Goal: Information Seeking & Learning: Learn about a topic

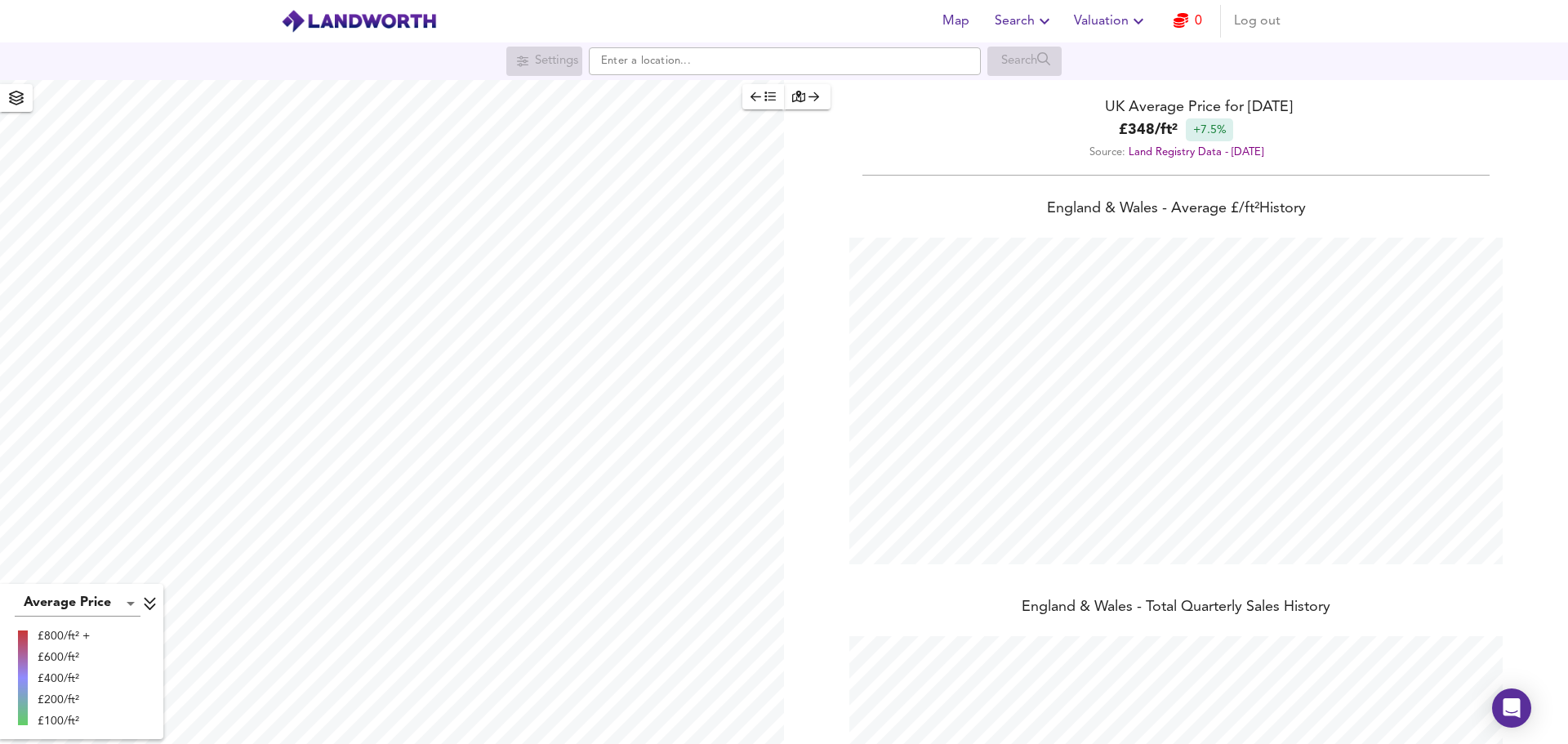
scroll to position [744, 1568]
click at [688, 74] on input "text" at bounding box center [784, 61] width 392 height 28
paste input "[STREET_ADDRESS][PERSON_NAME][PERSON_NAME]"
click at [651, 62] on input "[STREET_ADDRESS][PERSON_NAME][PERSON_NAME]" at bounding box center [784, 61] width 392 height 28
drag, startPoint x: 638, startPoint y: 62, endPoint x: 419, endPoint y: 60, distance: 219.0
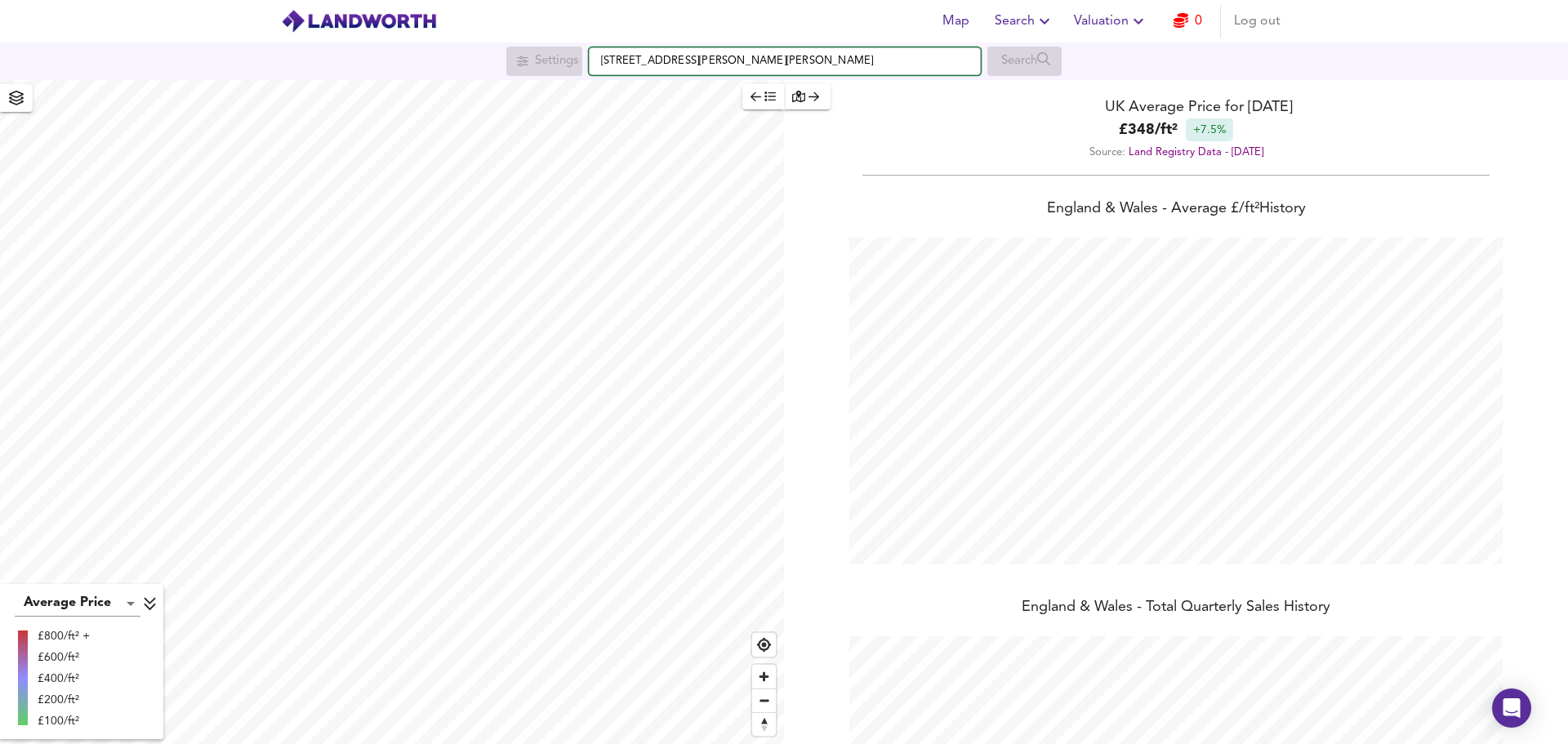
click at [432, 60] on div "Settings [STREET_ADDRESS][PERSON_NAME][PERSON_NAME] Search" at bounding box center [784, 61] width 1568 height 30
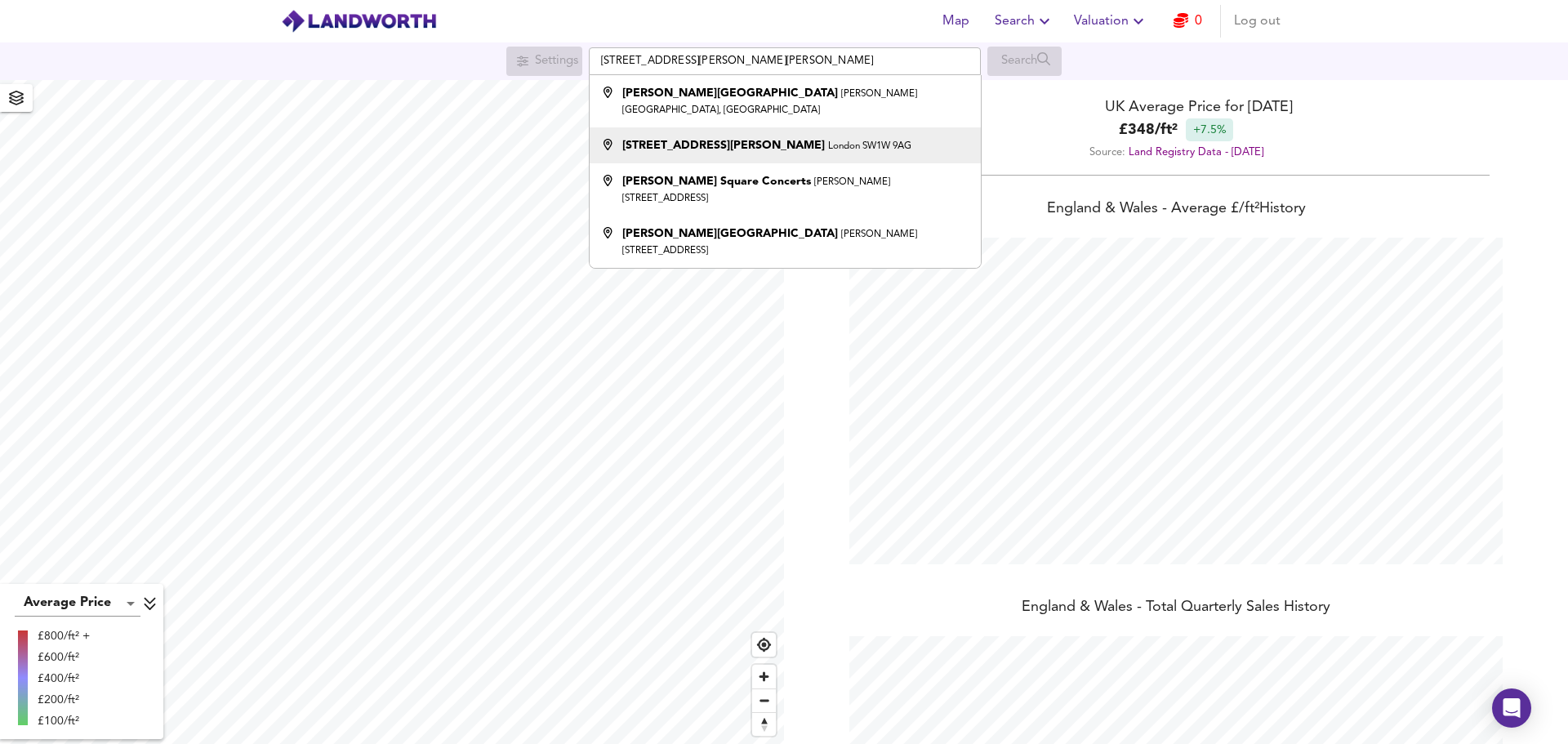
click at [661, 140] on strong "[STREET_ADDRESS][PERSON_NAME]" at bounding box center [723, 145] width 202 height 11
type input "[STREET_ADDRESS][PERSON_NAME]"
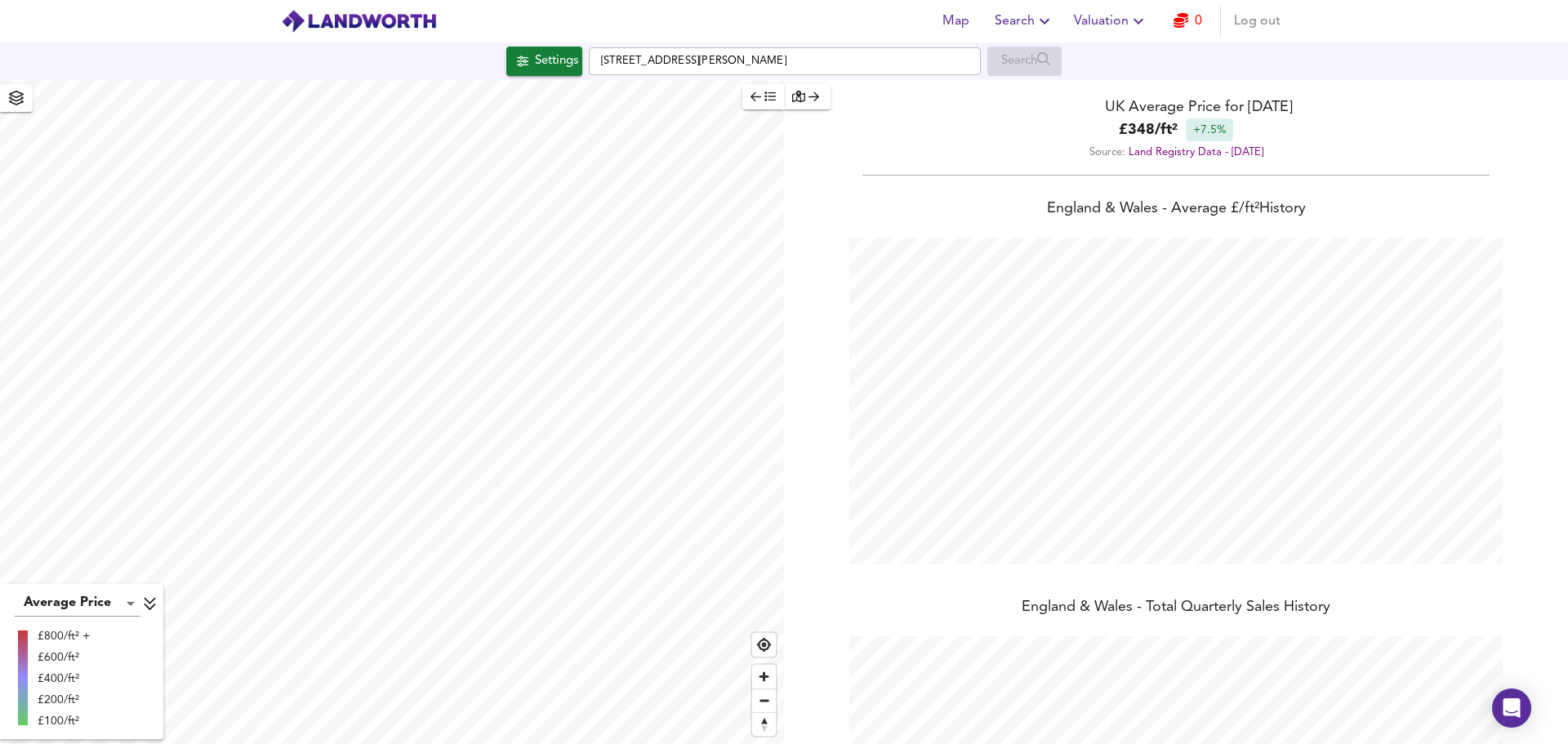
click at [552, 67] on div "Settings" at bounding box center [556, 61] width 43 height 21
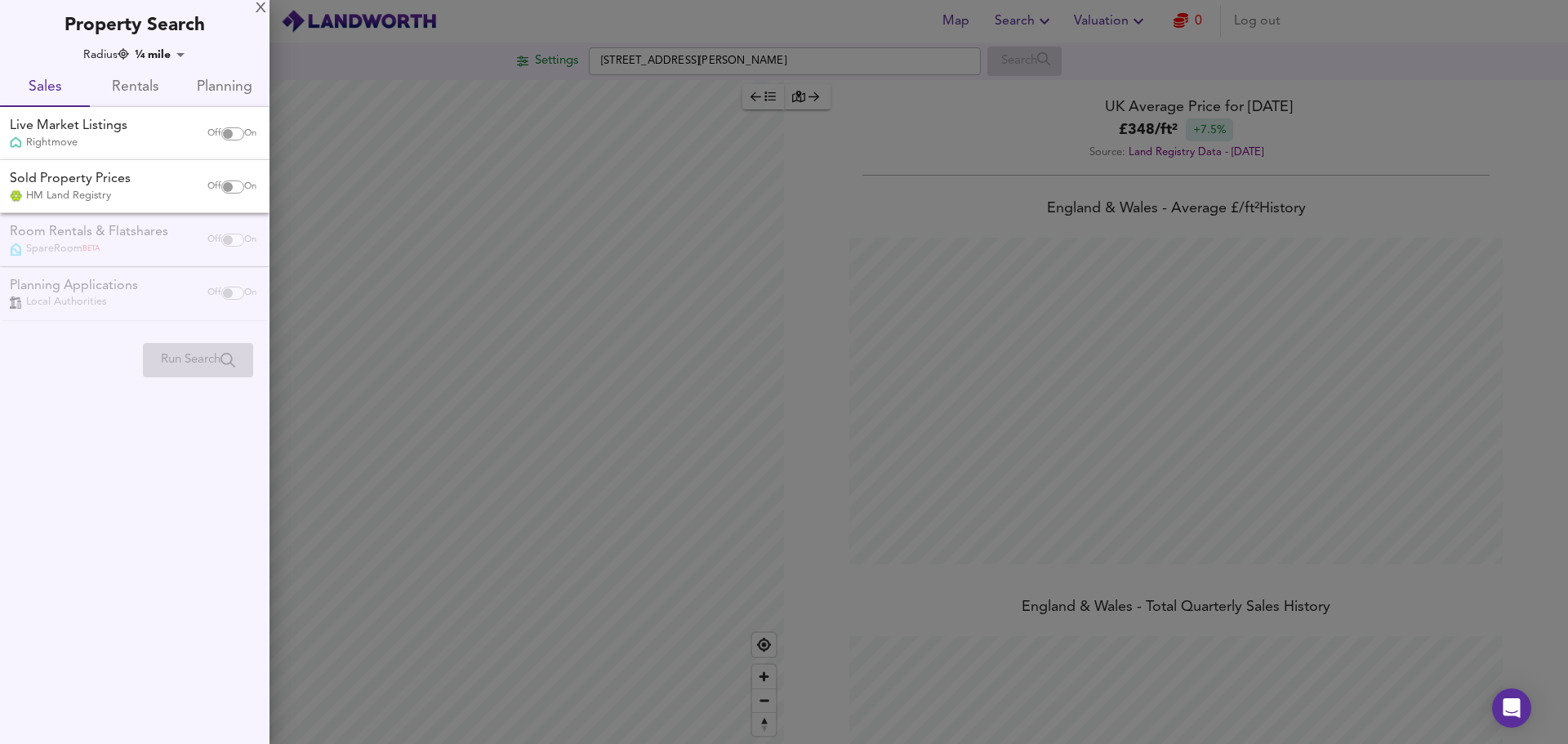
checkbox input "false"
checkbox input "true"
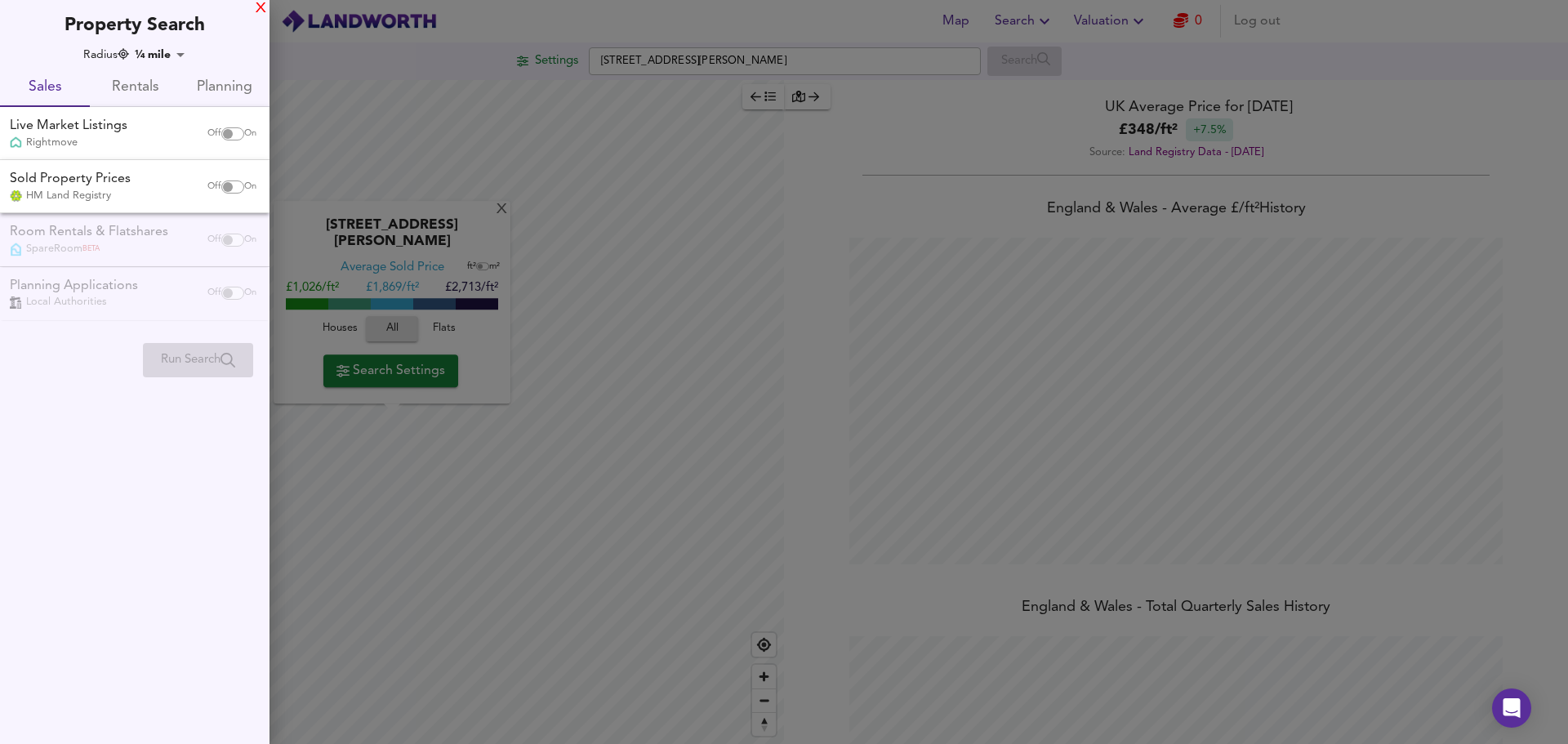
click at [259, 7] on div "X" at bounding box center [261, 9] width 10 height 11
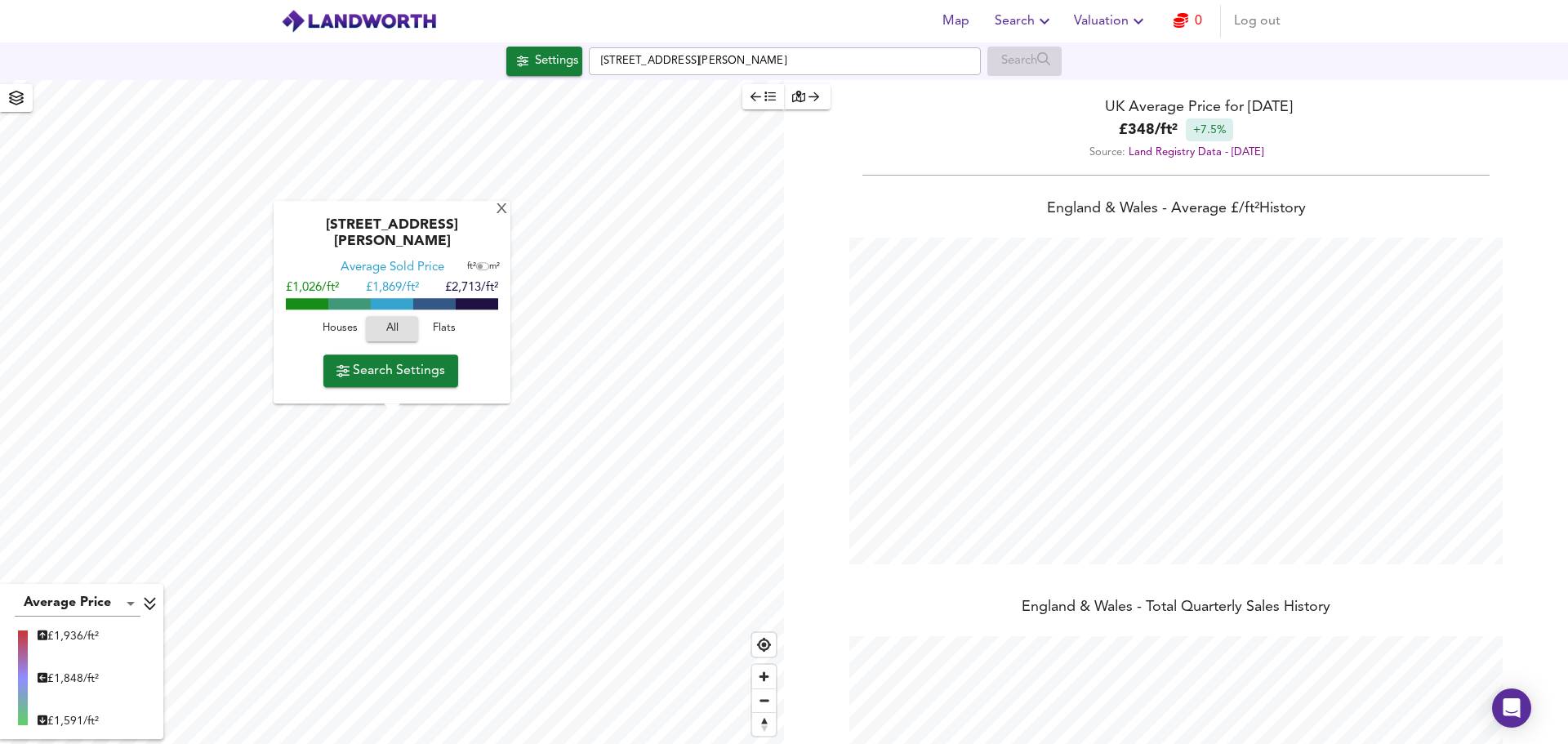
click at [432, 325] on span "Flats" at bounding box center [444, 329] width 44 height 18
click at [503, 212] on div "X" at bounding box center [502, 210] width 14 height 16
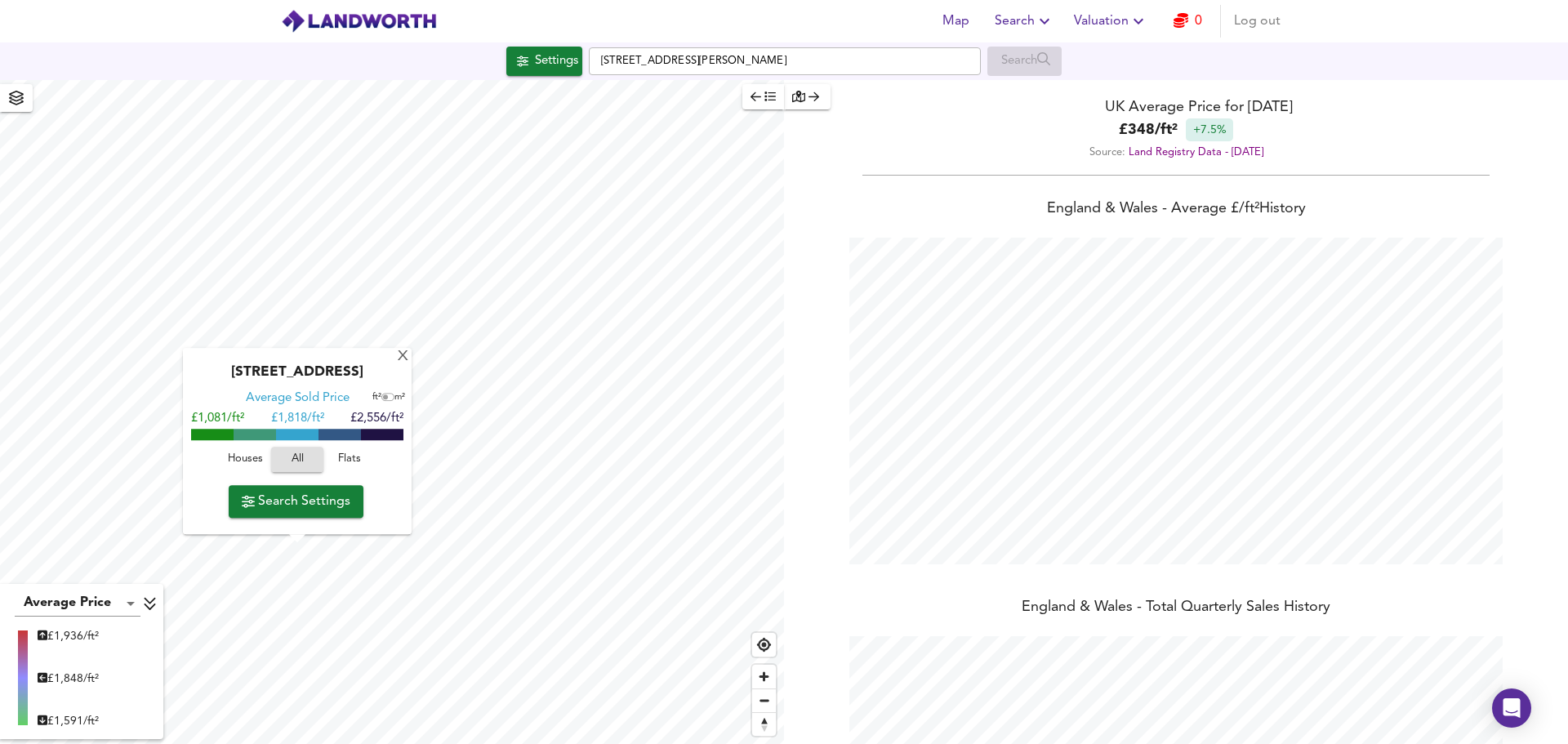
click at [348, 457] on span "Flats" at bounding box center [349, 460] width 44 height 18
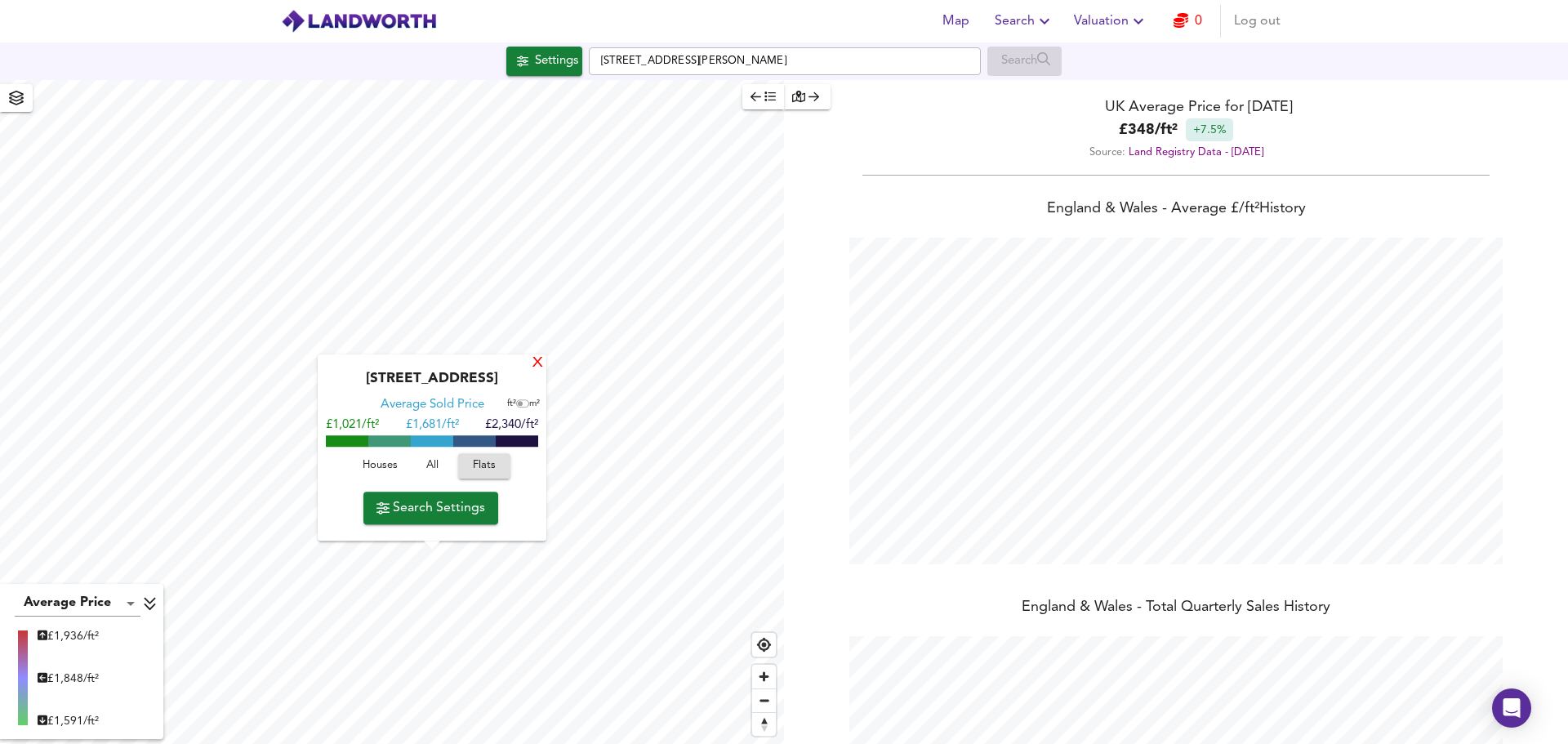
click at [536, 366] on div "X" at bounding box center [537, 363] width 14 height 16
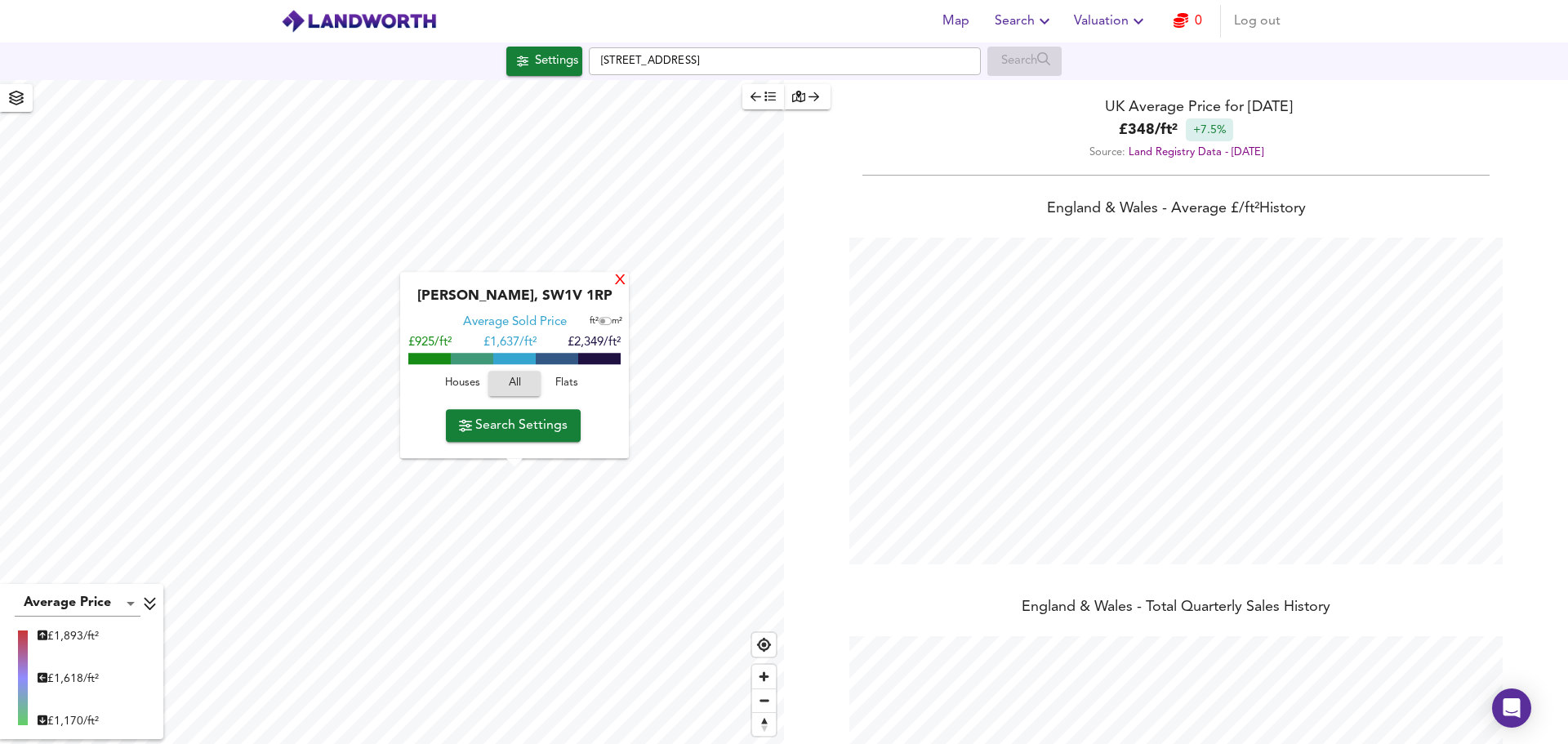
click at [614, 279] on div "X" at bounding box center [620, 281] width 14 height 16
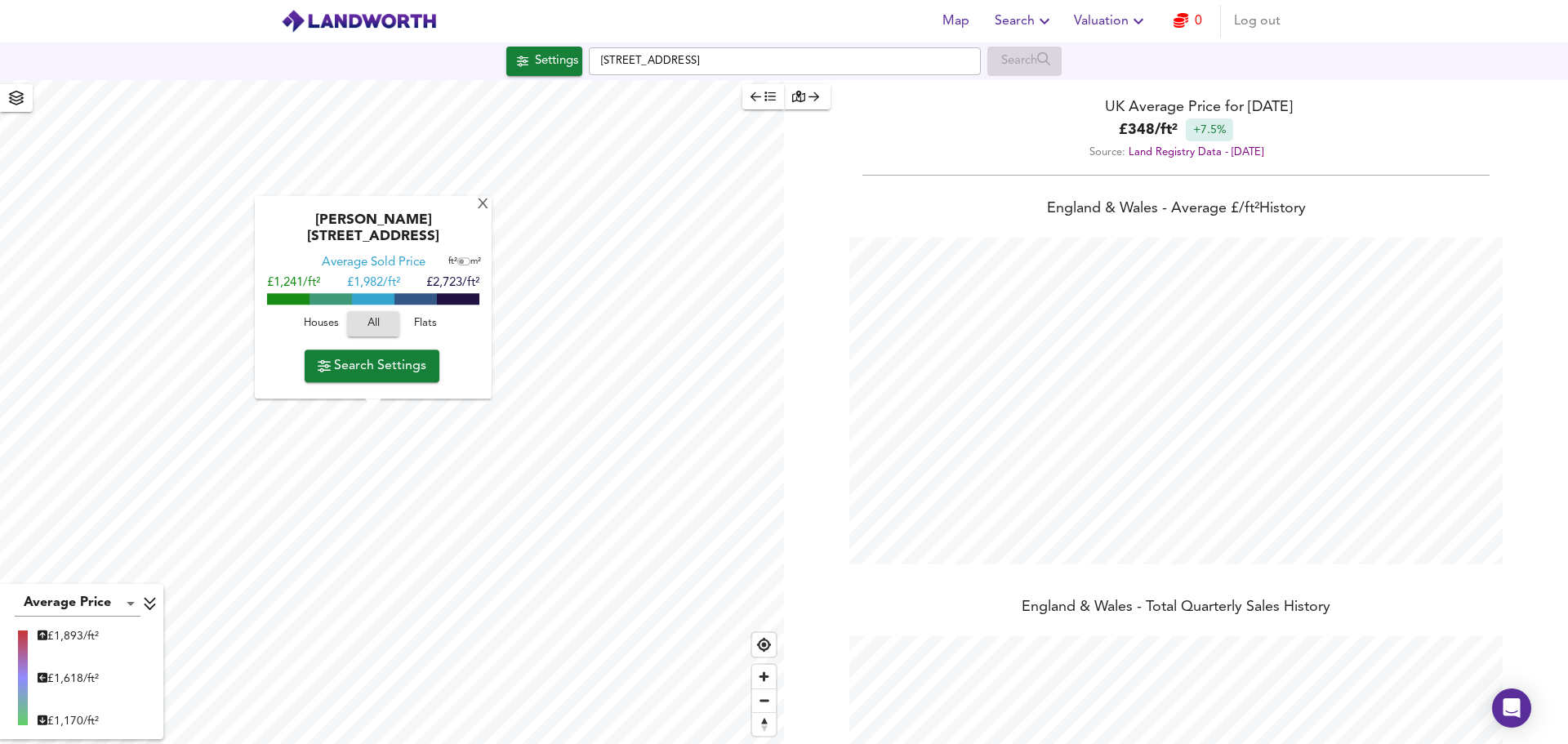
click at [409, 325] on span "Flats" at bounding box center [426, 324] width 44 height 18
click at [471, 219] on div "[PERSON_NAME][GEOGRAPHIC_DATA] Average Sold Price ft² m² £885/ft² £ 1,520/ft² £…" at bounding box center [373, 298] width 237 height 202
click at [476, 213] on div "X" at bounding box center [482, 205] width 14 height 16
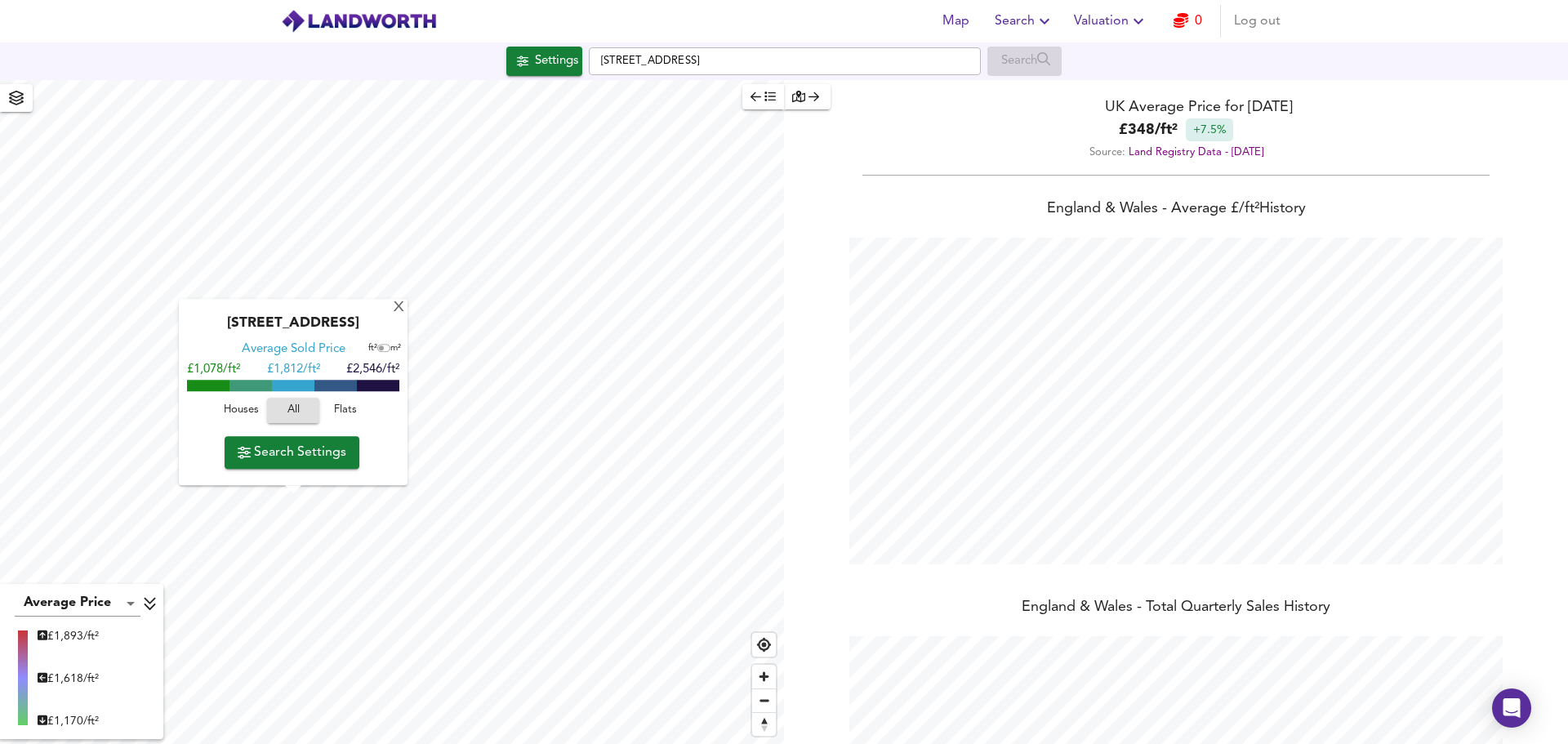
click at [346, 412] on span "Flats" at bounding box center [346, 411] width 44 height 18
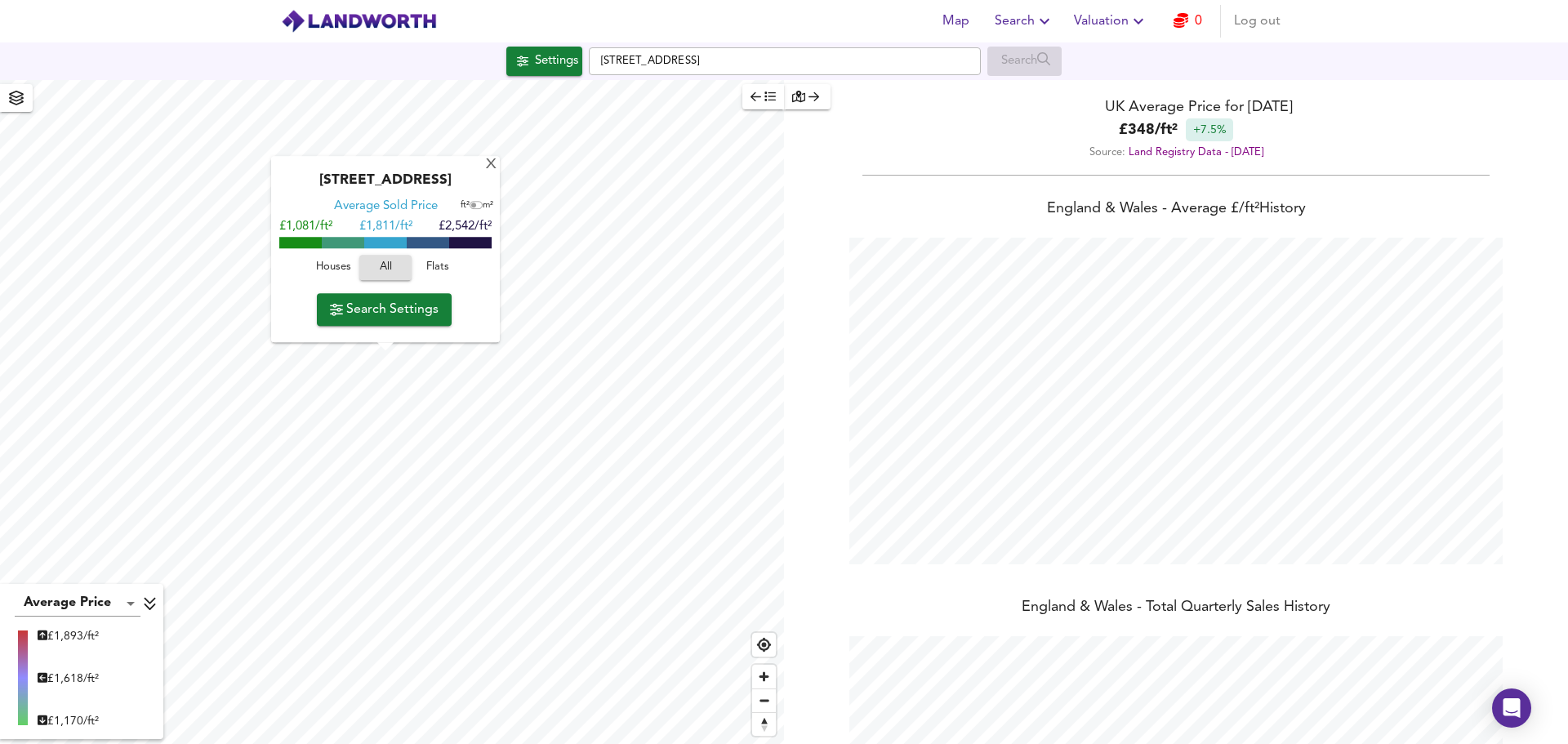
click at [432, 271] on span "Flats" at bounding box center [438, 268] width 44 height 18
click at [492, 163] on div "X" at bounding box center [491, 165] width 14 height 16
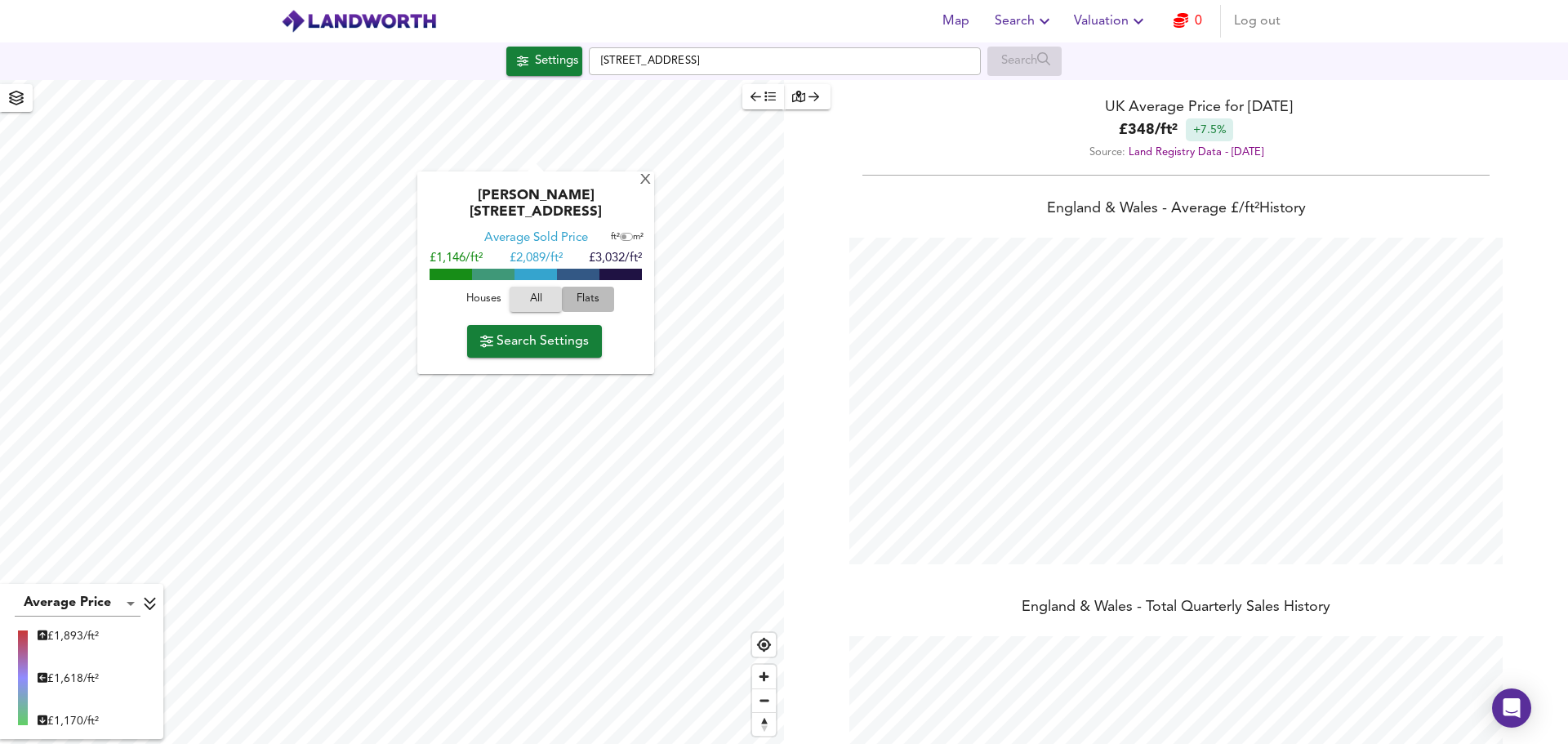
click at [566, 290] on span "Flats" at bounding box center [588, 299] width 44 height 18
click at [640, 178] on div "X" at bounding box center [645, 180] width 14 height 16
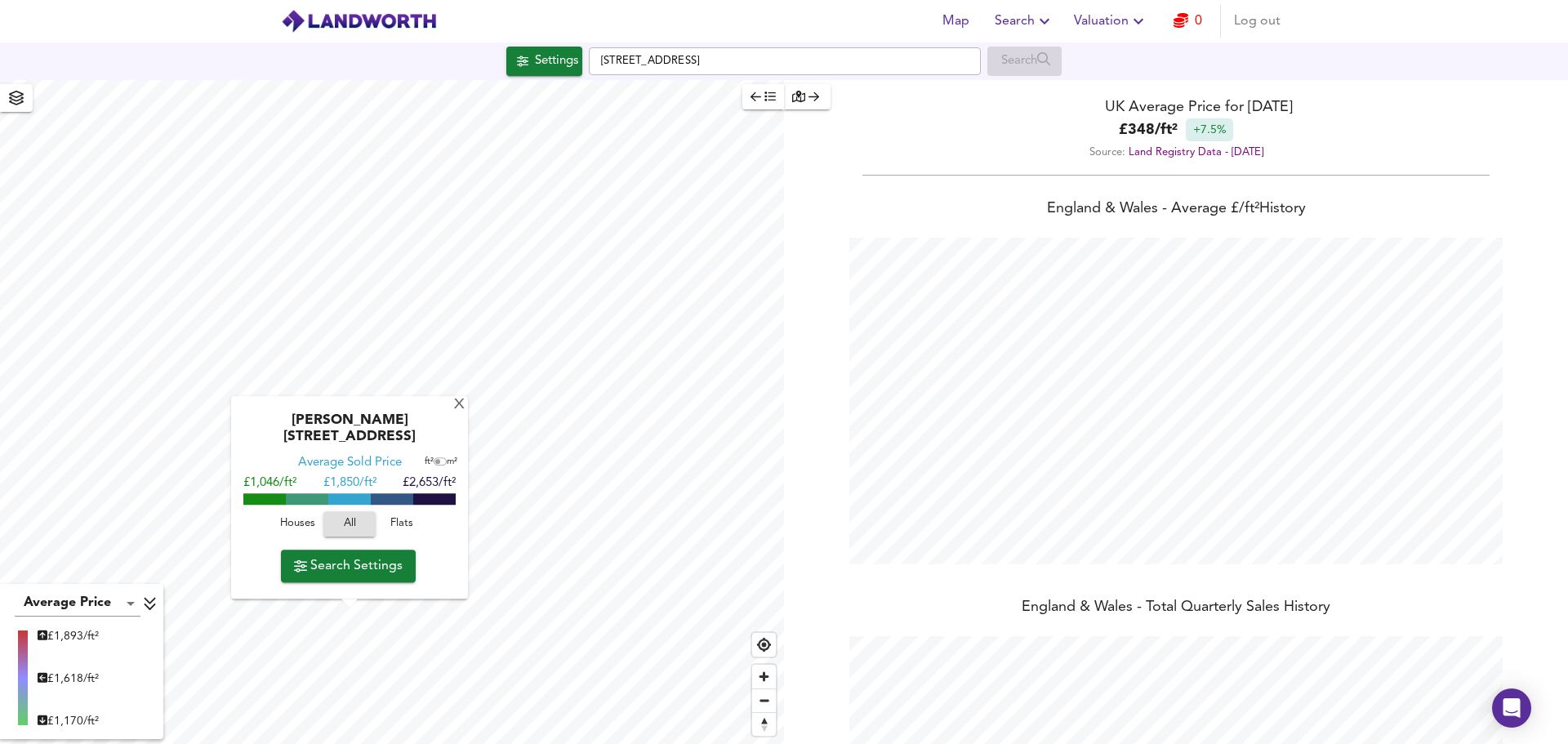
click at [394, 532] on span "Flats" at bounding box center [402, 525] width 44 height 18
click at [453, 413] on div "X" at bounding box center [459, 405] width 14 height 16
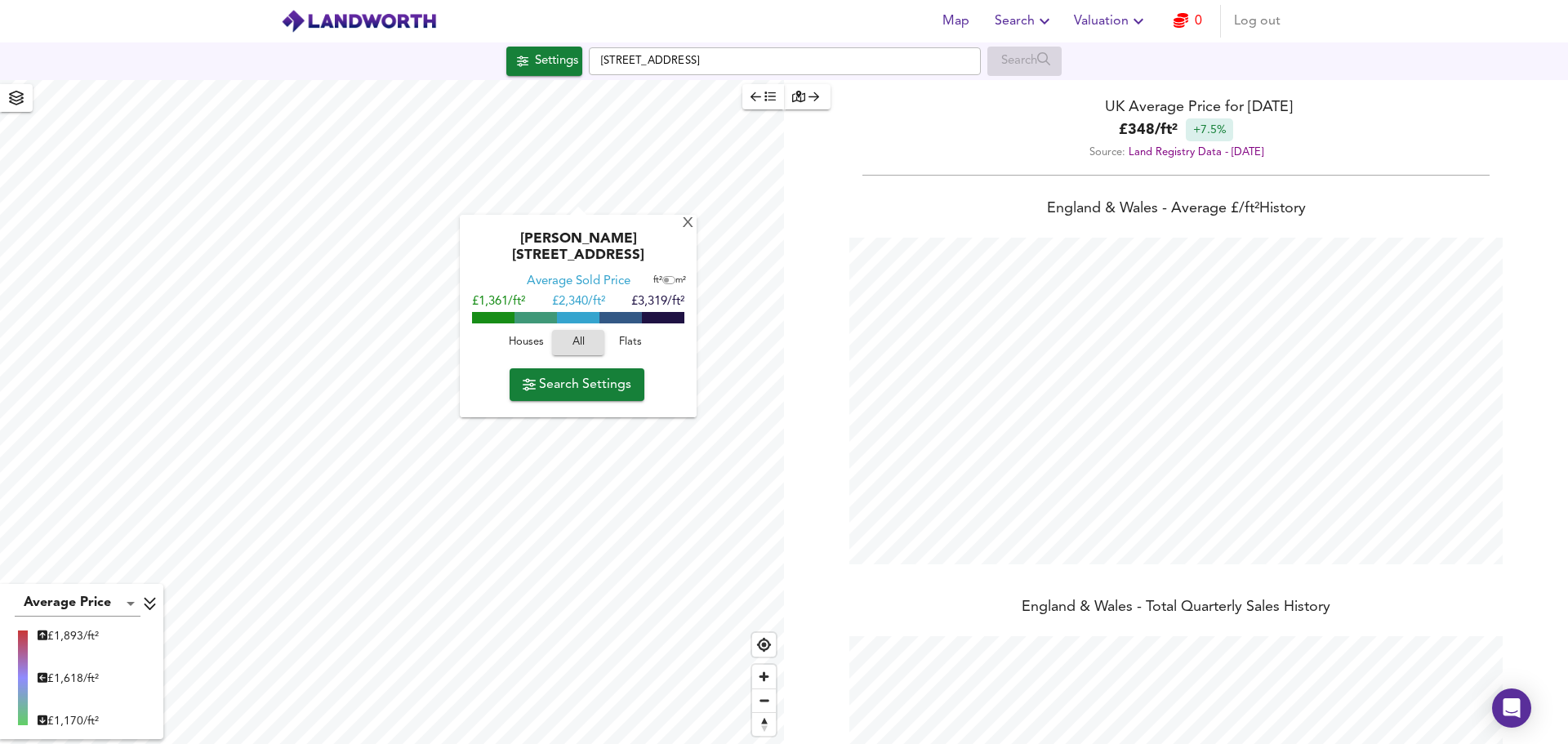
click at [602, 330] on button "All" at bounding box center [577, 342] width 53 height 25
click at [626, 334] on span "Flats" at bounding box center [630, 343] width 44 height 18
click at [685, 226] on div "X" at bounding box center [687, 224] width 14 height 16
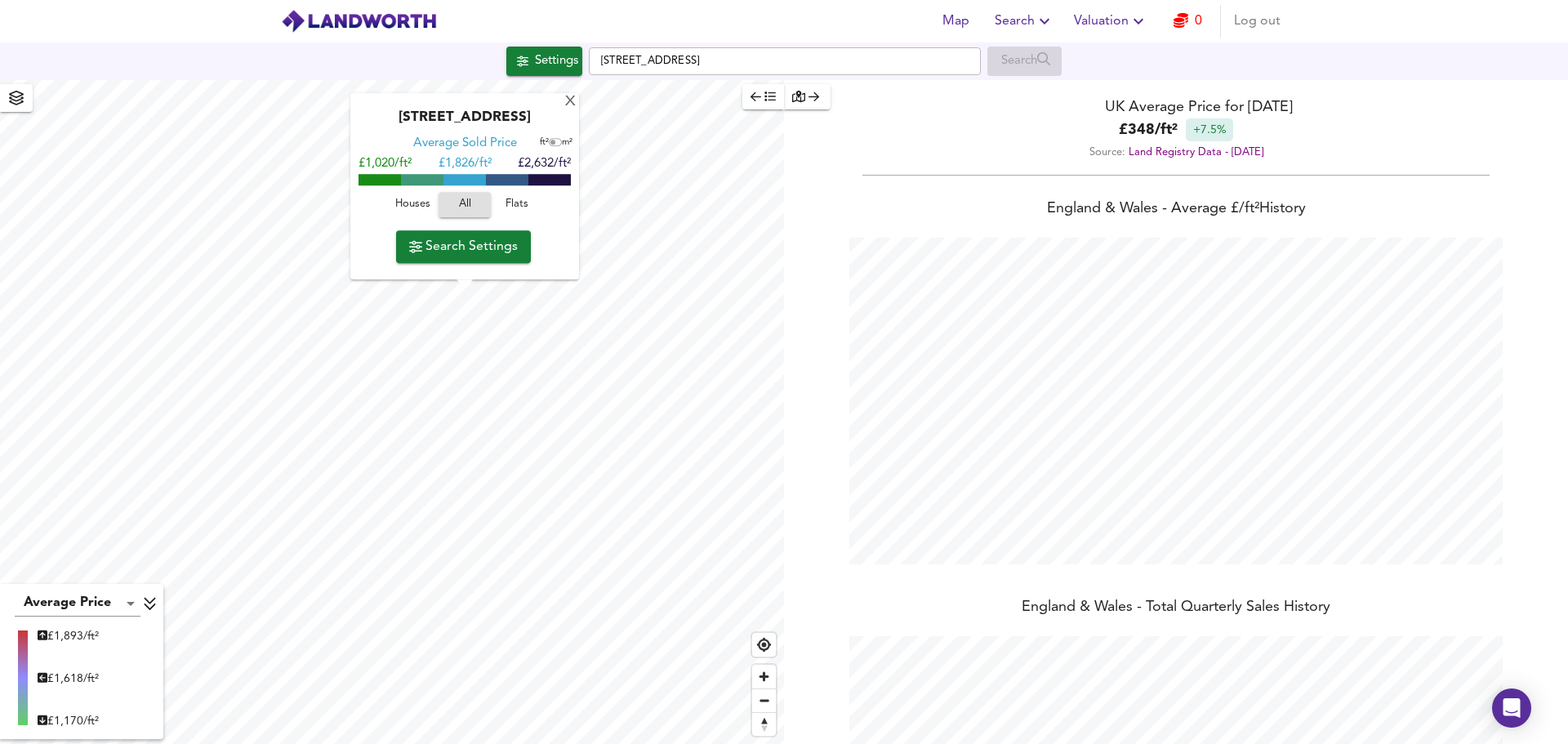
click at [526, 201] on span "Flats" at bounding box center [517, 205] width 44 height 18
click at [570, 102] on div "X" at bounding box center [570, 103] width 14 height 16
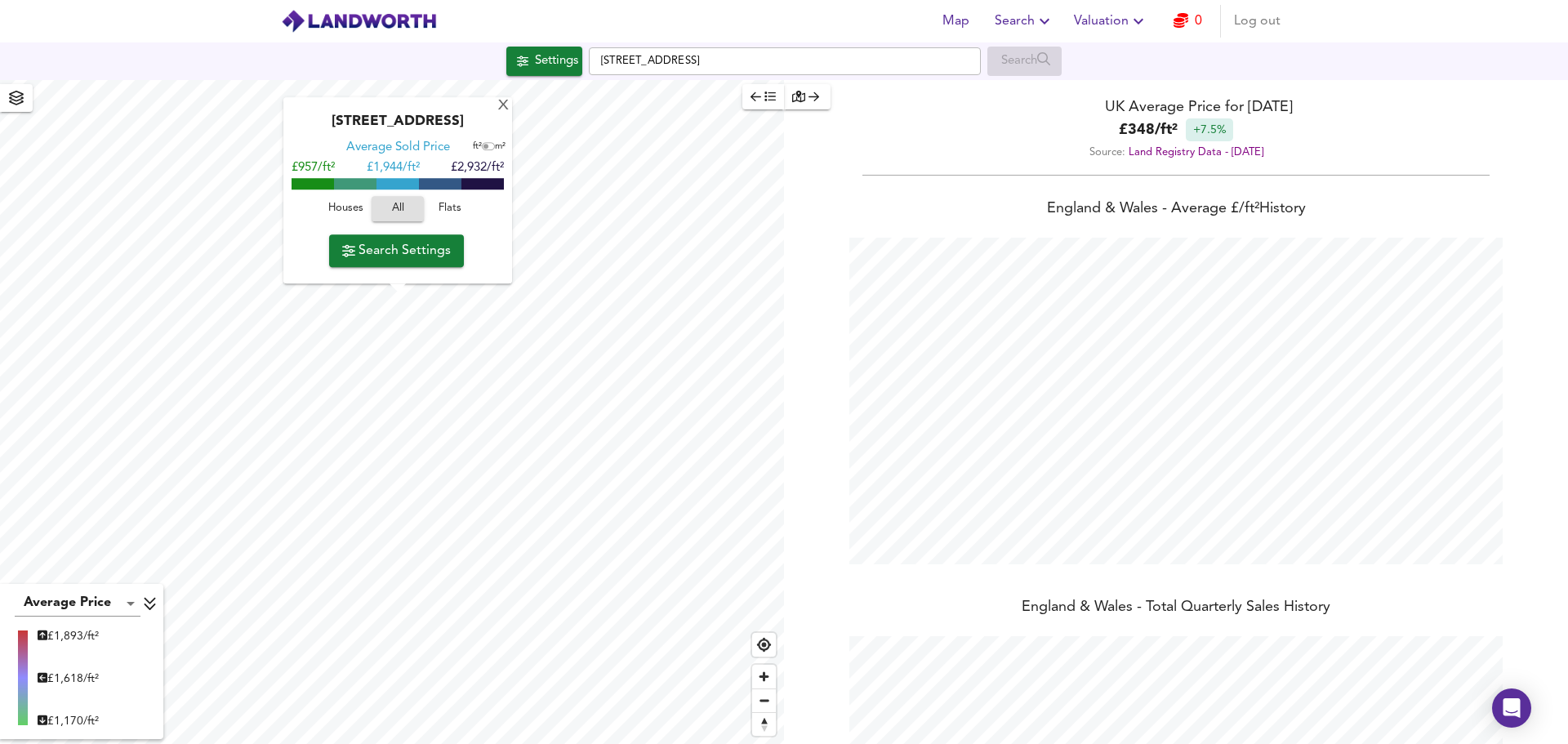
click at [444, 209] on span "Flats" at bounding box center [450, 210] width 44 height 18
click at [502, 105] on div "X" at bounding box center [503, 106] width 14 height 16
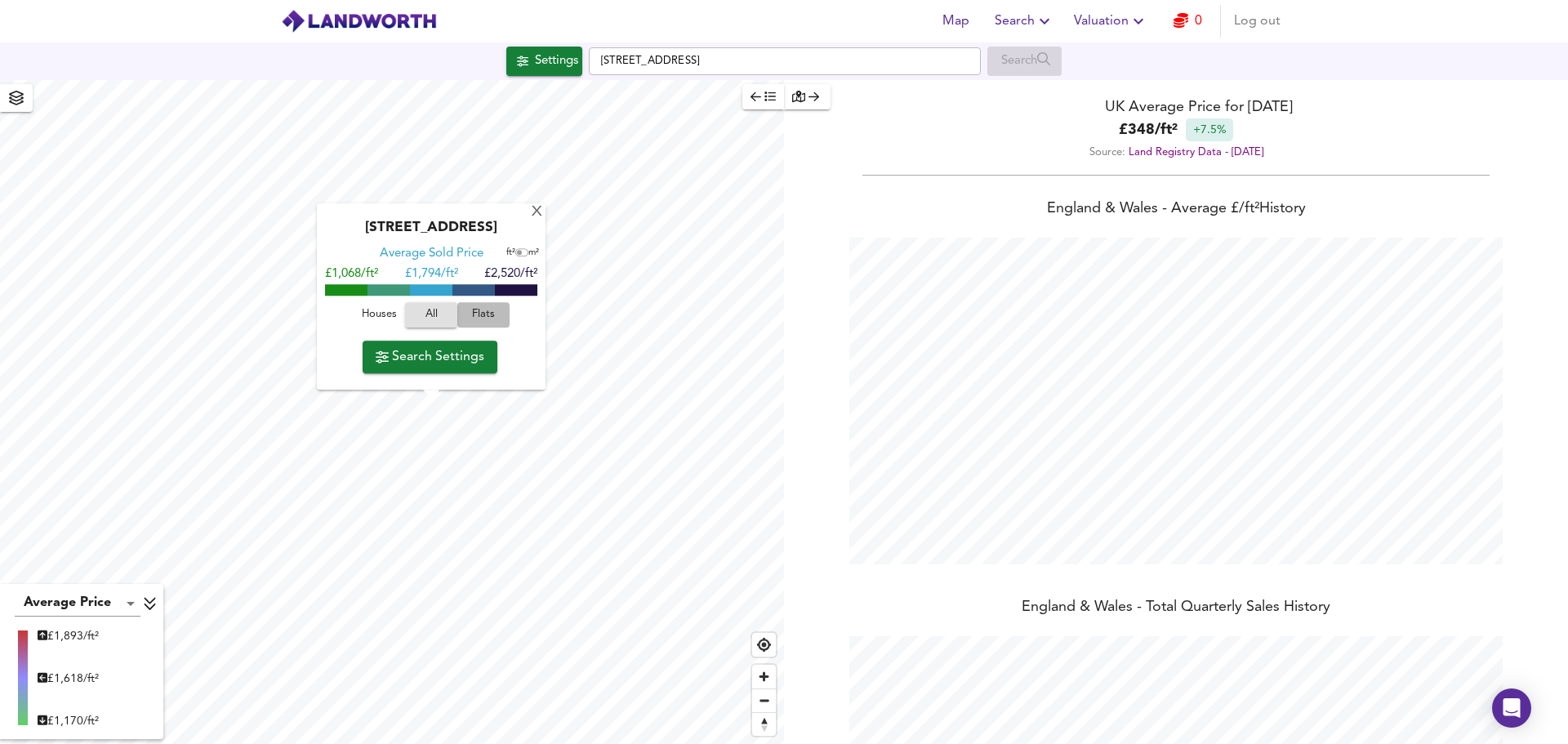
click at [478, 322] on span "Flats" at bounding box center [483, 315] width 44 height 18
click at [544, 213] on div "[GEOGRAPHIC_DATA] Average Sold Price ft² m² £1,017/ft² £ 1,686/ft² £2,355/ft² H…" at bounding box center [431, 298] width 228 height 187
click at [538, 213] on div "X" at bounding box center [537, 213] width 14 height 16
